Goal: Task Accomplishment & Management: Manage account settings

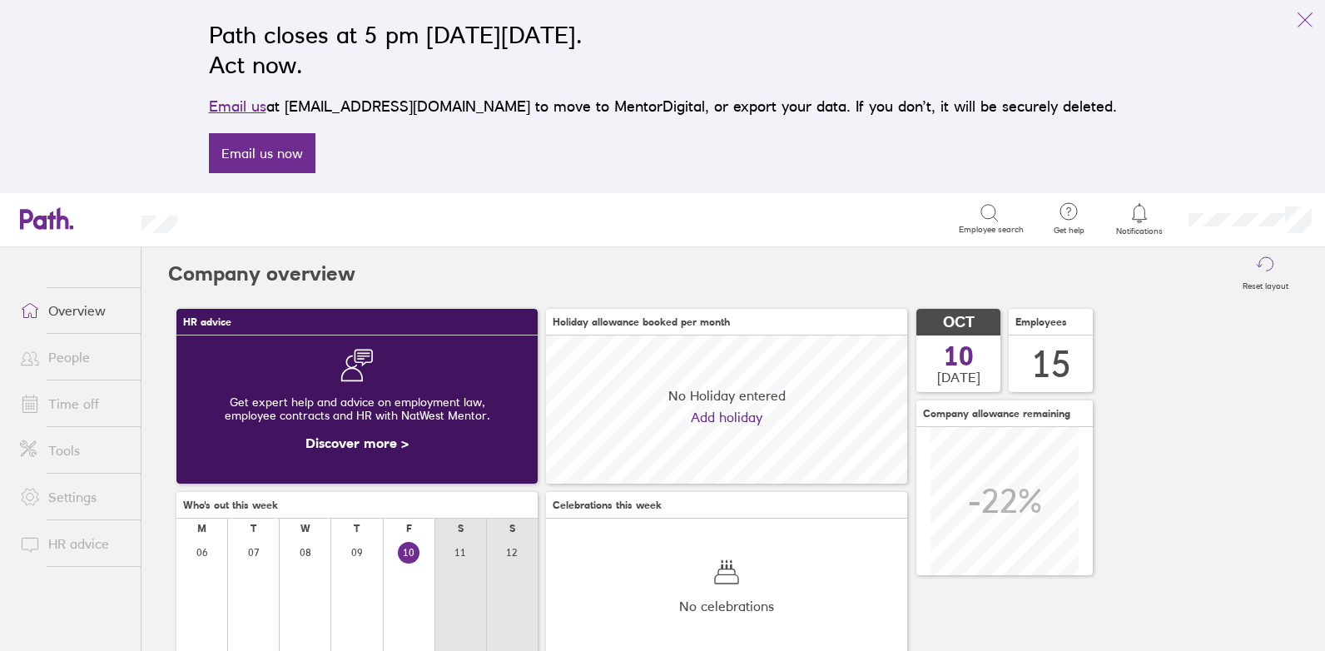
scroll to position [148, 361]
click at [77, 403] on link "Time off" at bounding box center [74, 403] width 134 height 33
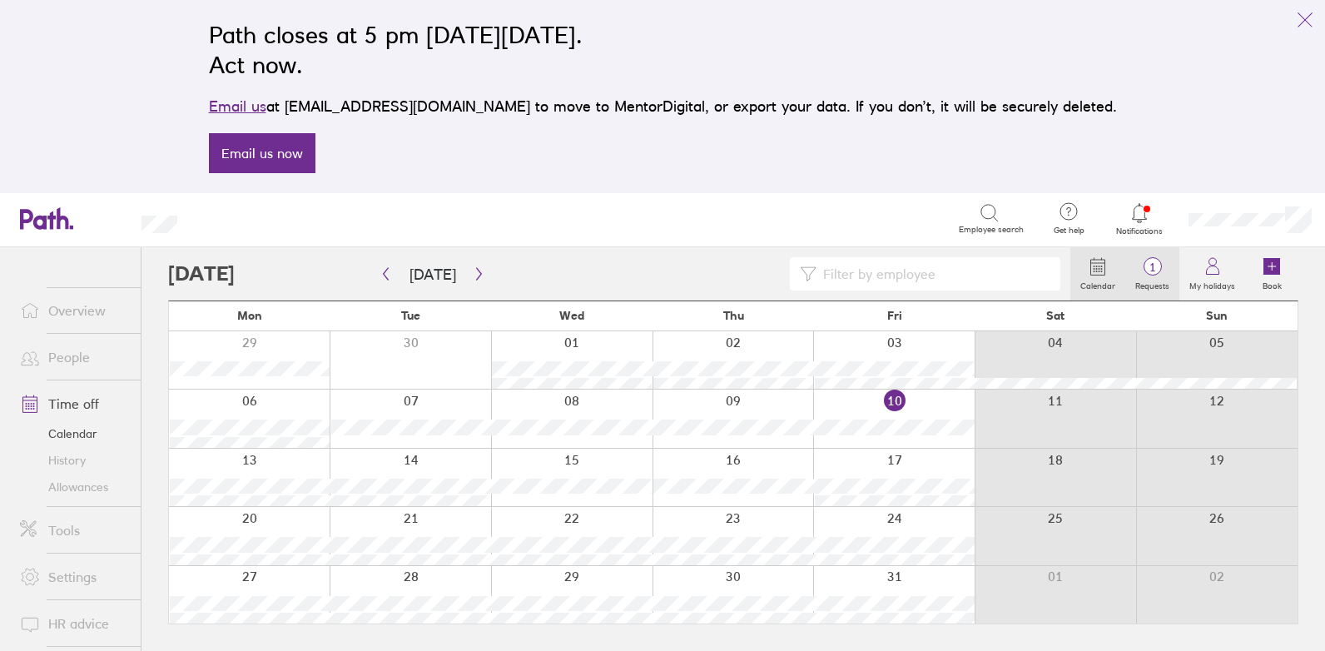
click at [1164, 277] on label "Requests" at bounding box center [1152, 283] width 54 height 15
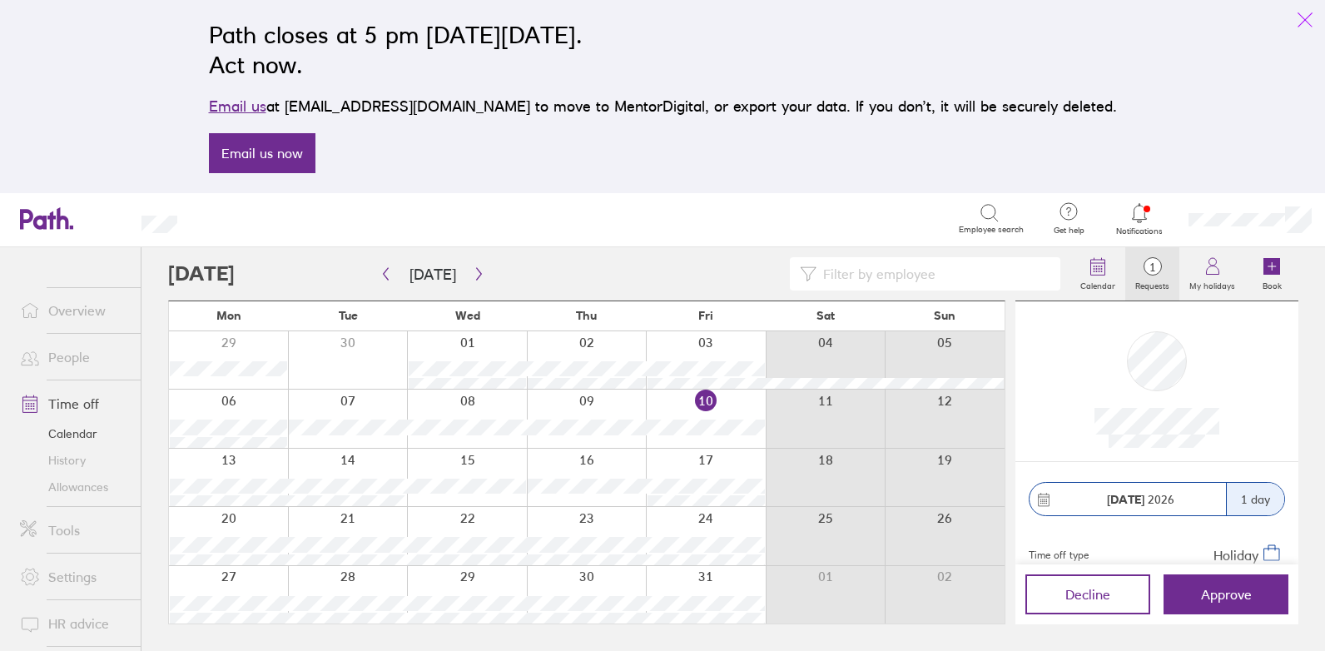
click at [1299, 8] on button "link" at bounding box center [1305, 19] width 33 height 33
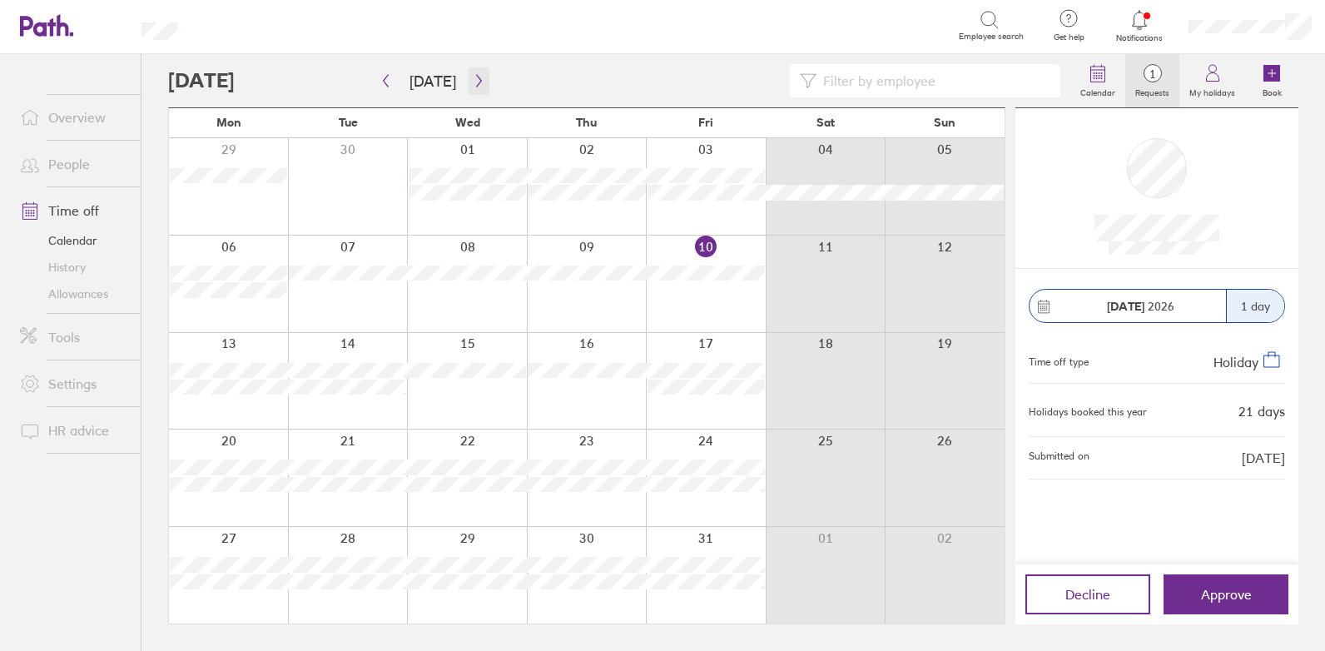
click at [473, 81] on icon "button" at bounding box center [479, 80] width 12 height 13
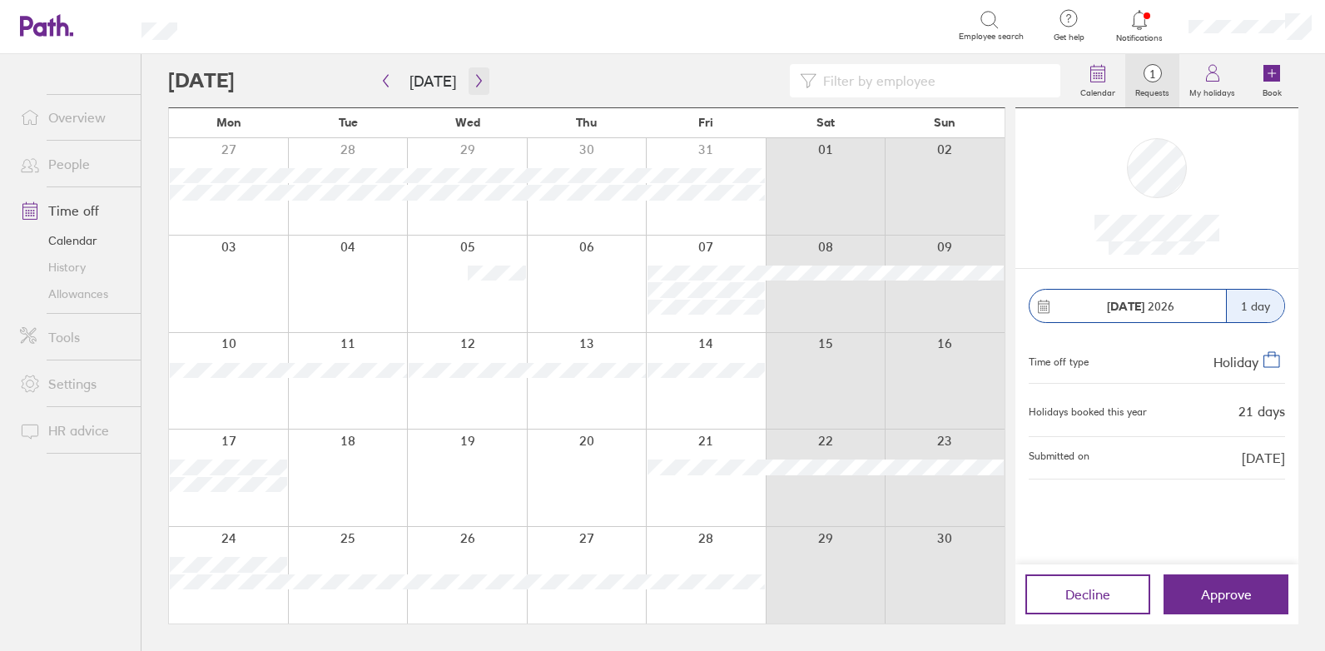
click at [474, 77] on icon "button" at bounding box center [479, 80] width 12 height 13
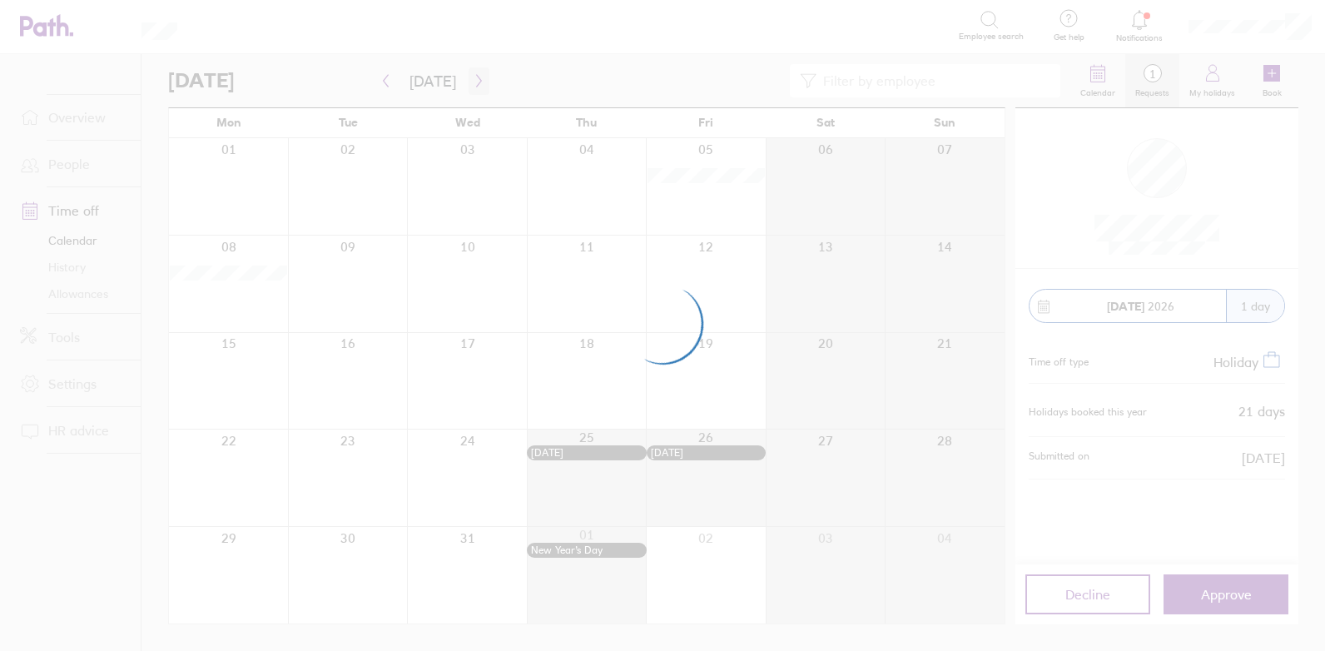
click at [474, 77] on div at bounding box center [662, 325] width 1325 height 651
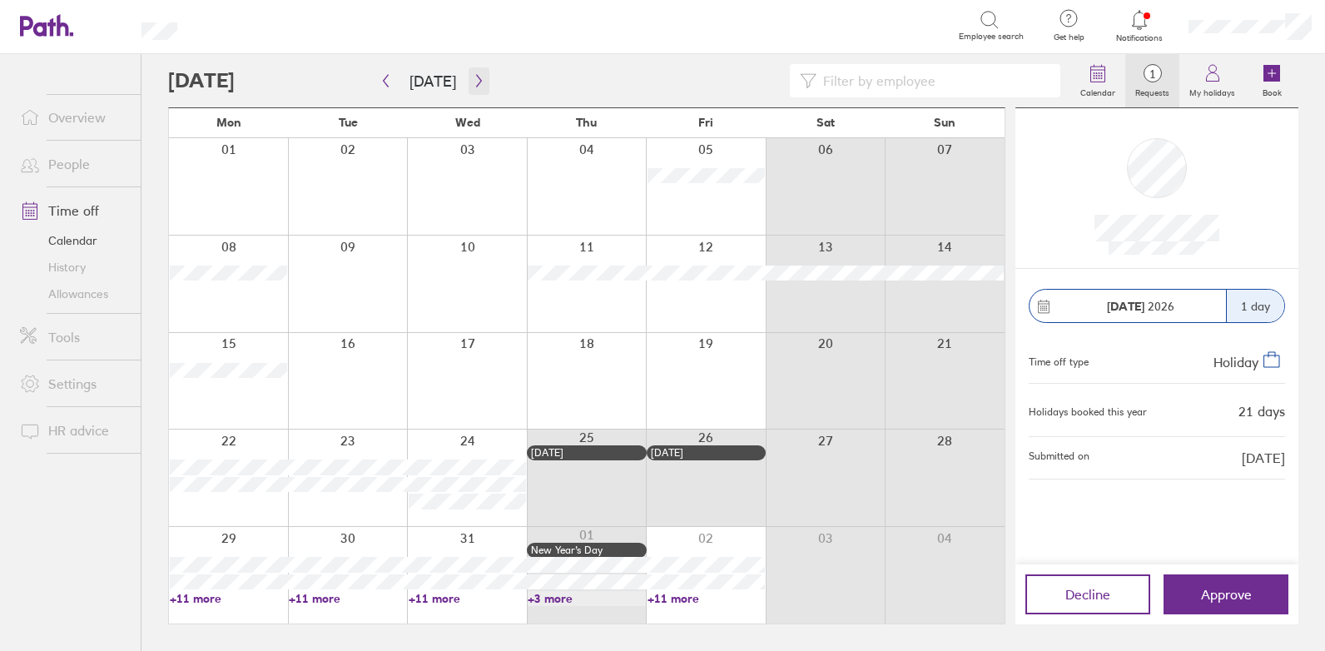
click at [474, 77] on icon "button" at bounding box center [479, 80] width 12 height 13
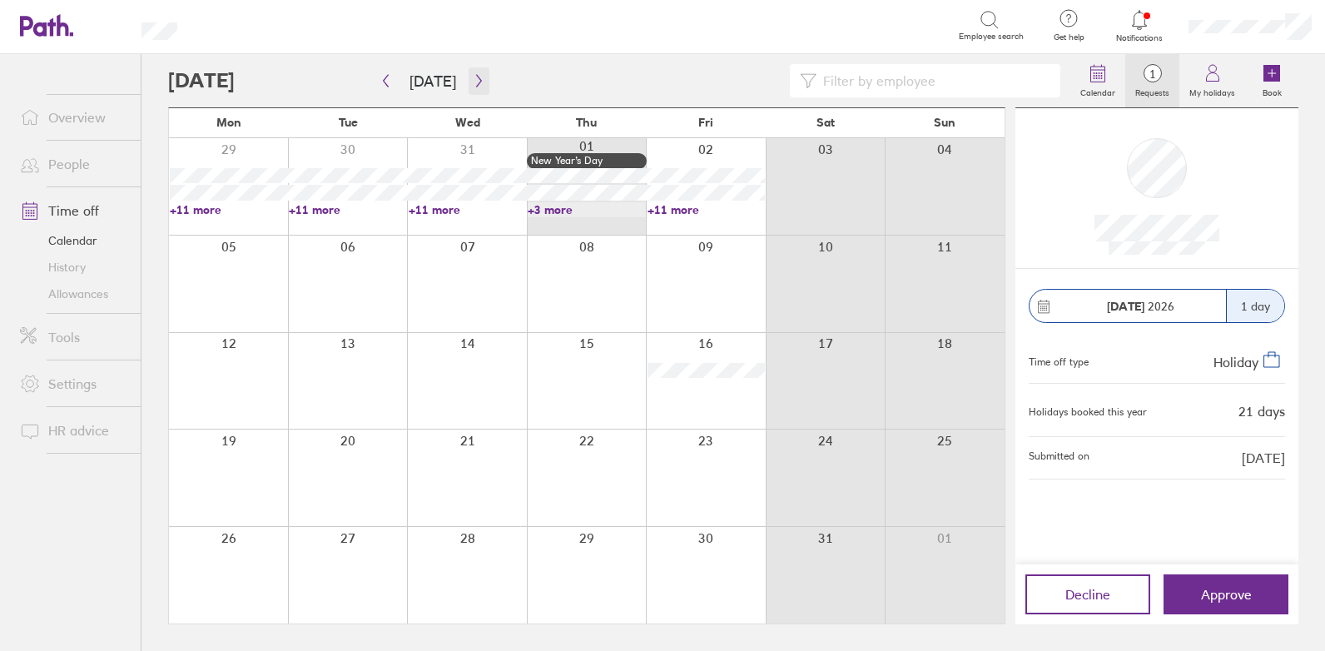
click at [474, 77] on icon "button" at bounding box center [479, 80] width 12 height 13
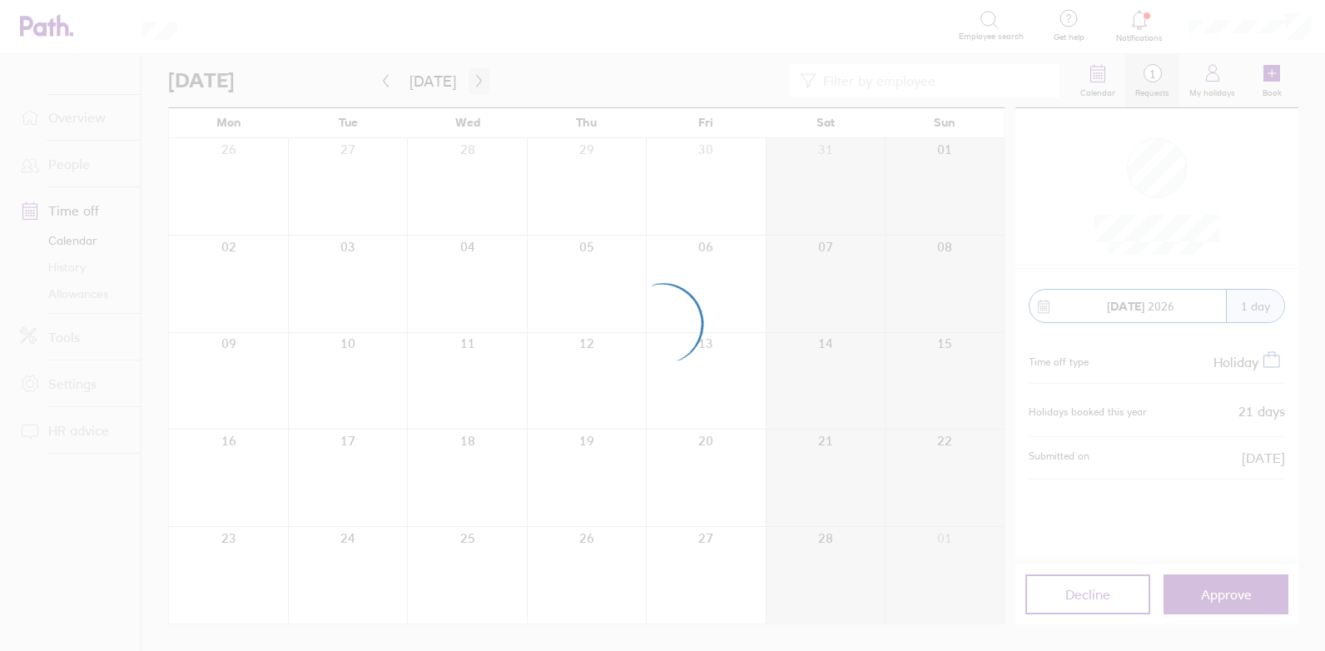
click at [474, 77] on icon "button" at bounding box center [479, 80] width 12 height 13
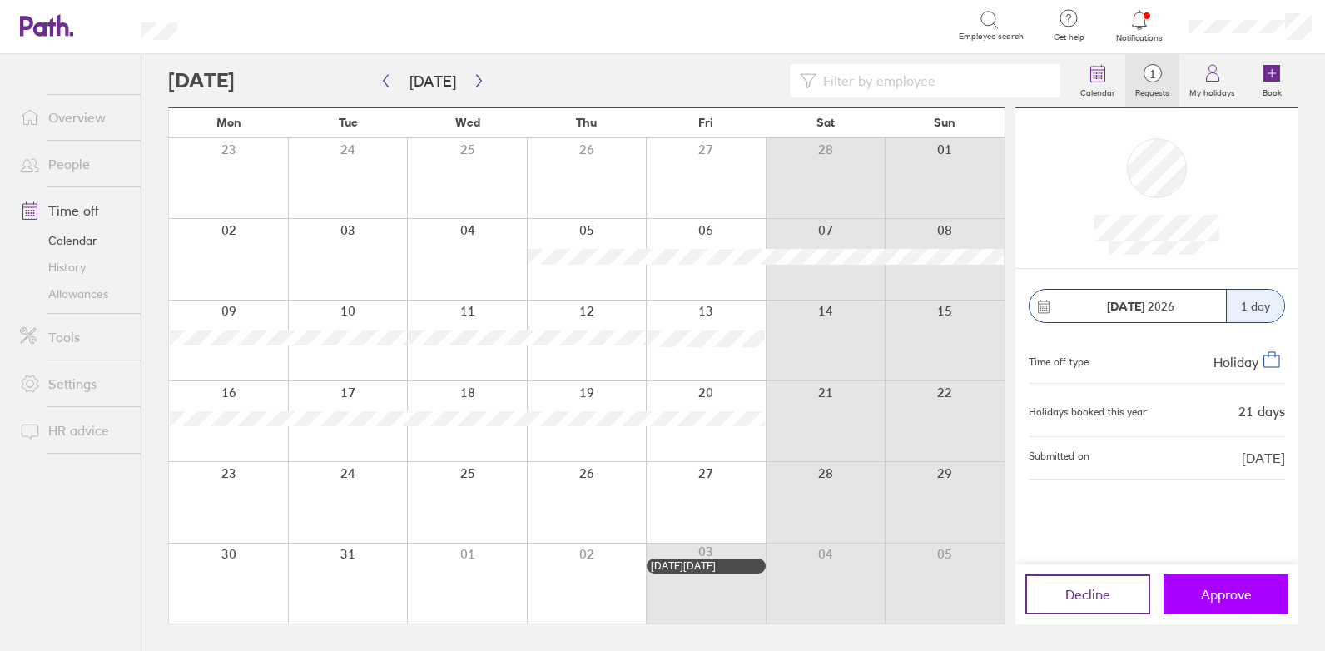
click at [1228, 587] on span "Approve" at bounding box center [1226, 594] width 51 height 15
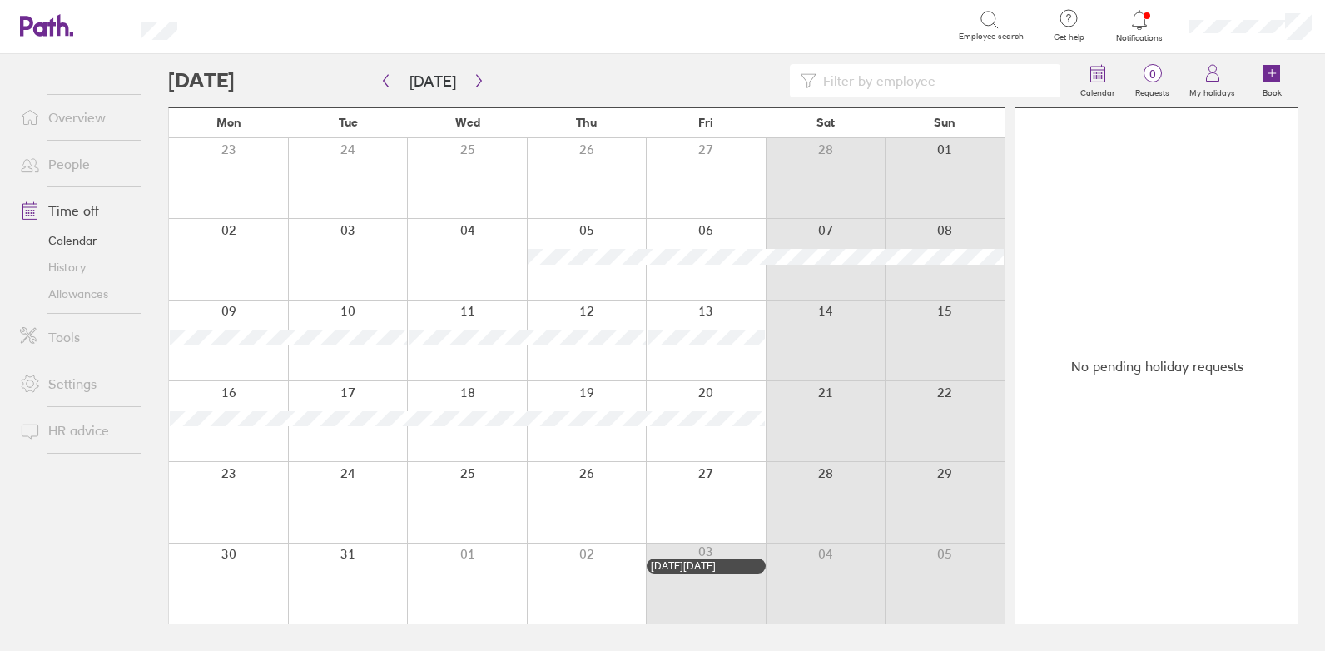
click at [46, 27] on icon at bounding box center [38, 26] width 36 height 20
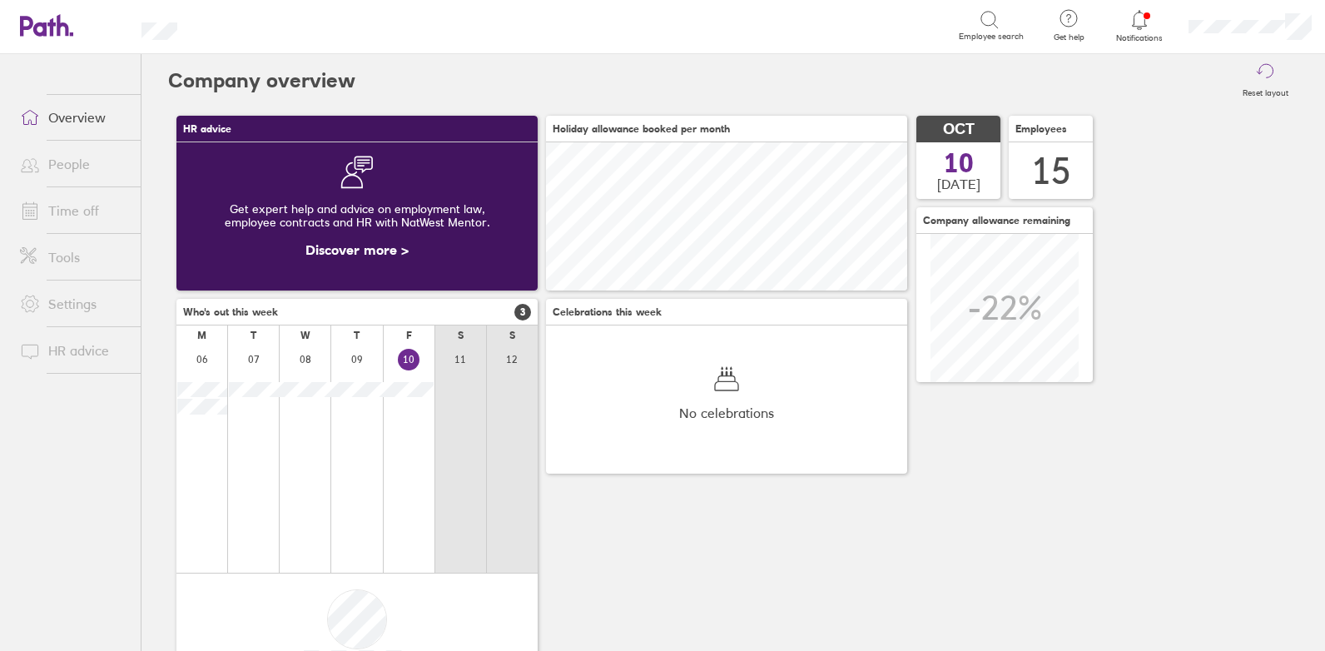
scroll to position [148, 361]
